Goal: Find specific page/section: Find specific page/section

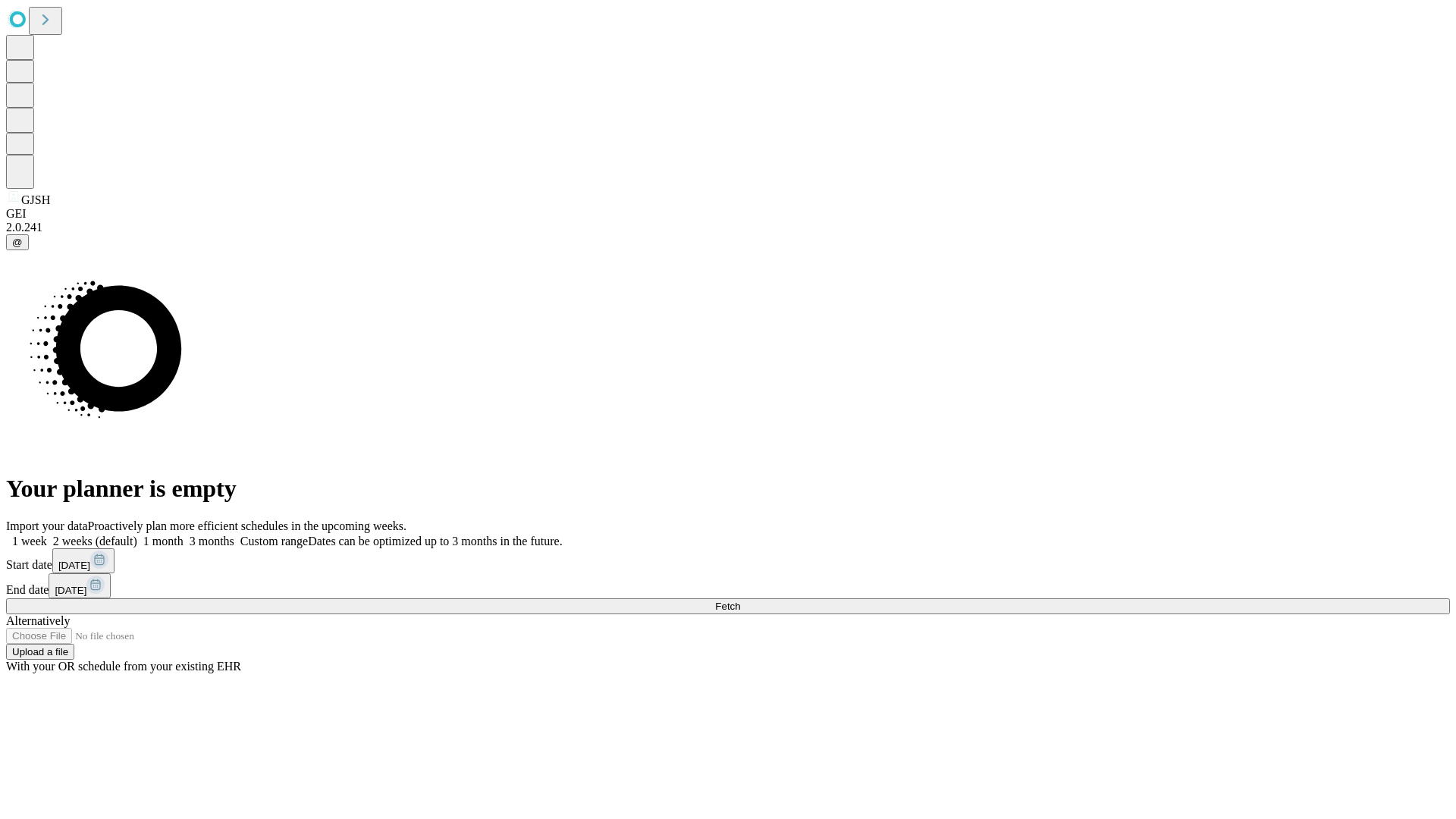
click at [740, 601] on span "Fetch" at bounding box center [728, 606] width 25 height 12
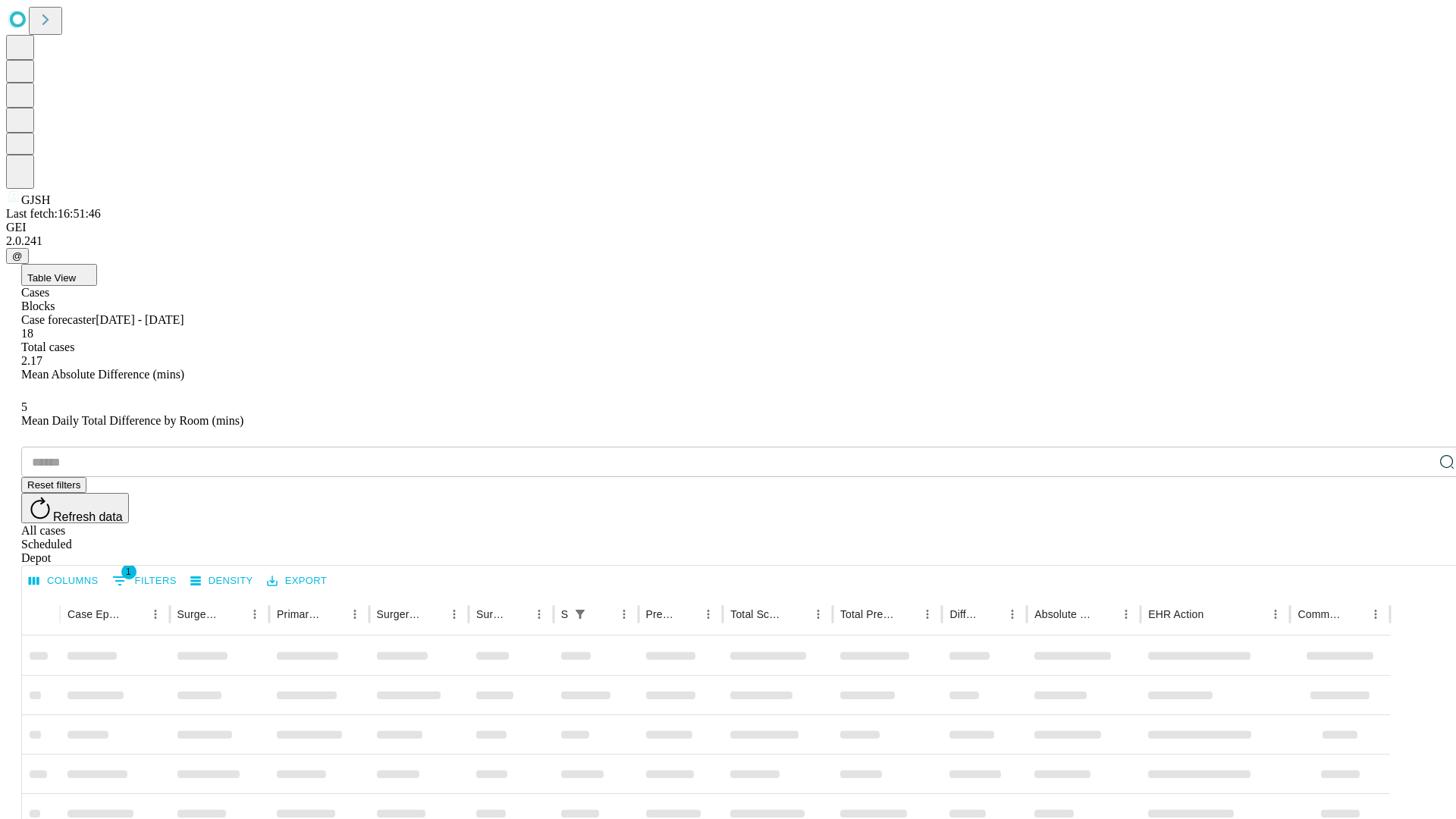
click at [1416, 551] on div "Depot" at bounding box center [743, 557] width 1444 height 13
